Goal: Find specific page/section: Find specific page/section

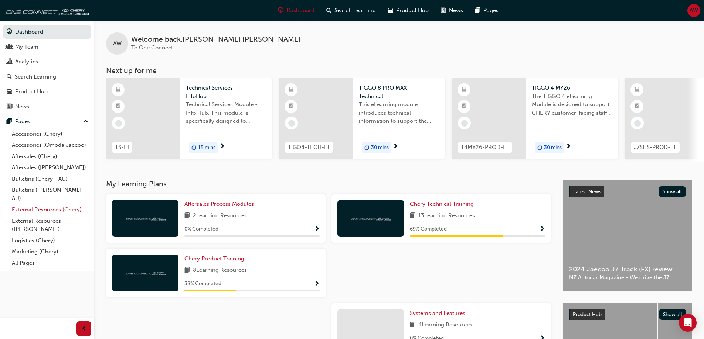
click at [25, 211] on link "External Resources (Chery)" at bounding box center [50, 209] width 82 height 11
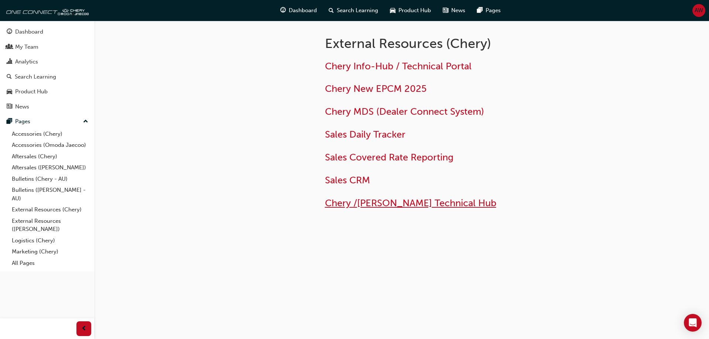
click at [390, 205] on span "Chery /[PERSON_NAME] Technical Hub" at bounding box center [410, 203] width 171 height 11
click at [381, 66] on span "Chery Info-Hub / Technical Portal" at bounding box center [398, 66] width 147 height 11
